Goal: Information Seeking & Learning: Find specific fact

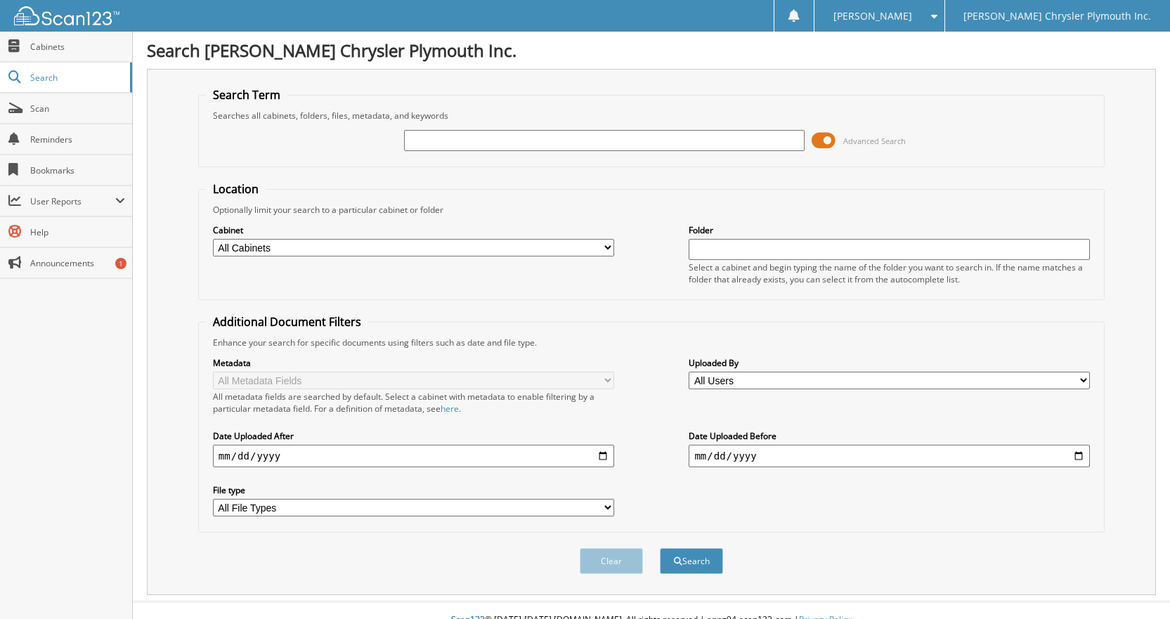
click at [511, 136] on input "text" at bounding box center [604, 140] width 401 height 21
type input "20N0059"
click at [660, 548] on button "Search" at bounding box center [691, 561] width 63 height 26
